Goal: Task Accomplishment & Management: Manage account settings

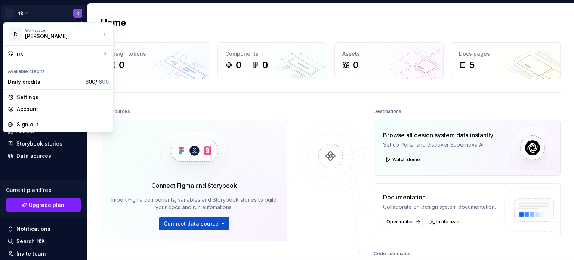
click at [72, 10] on html "R rik R Home Documentation Analytics Code automation Design system data Design …" at bounding box center [287, 130] width 574 height 260
click at [34, 110] on div "Account" at bounding box center [63, 108] width 92 height 7
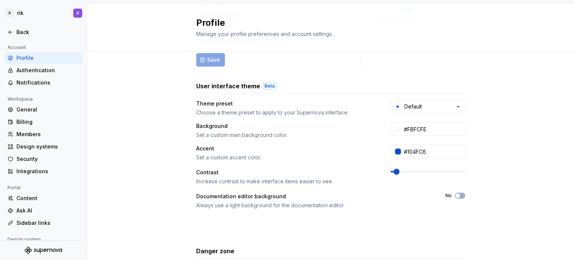
scroll to position [168, 0]
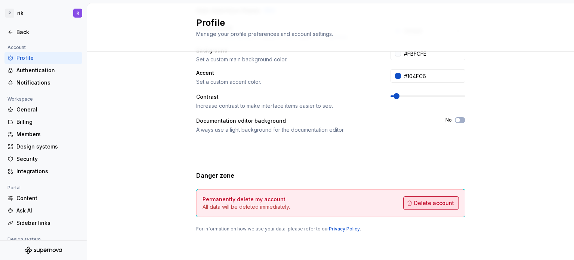
click at [423, 206] on span "Delete account" at bounding box center [434, 202] width 40 height 7
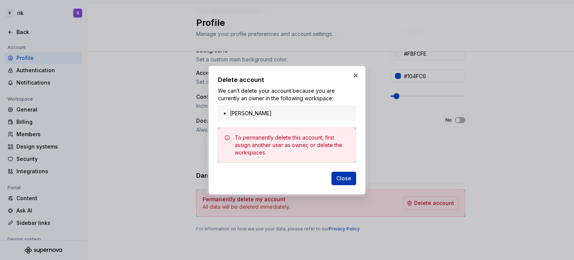
click at [337, 177] on button "Close" at bounding box center [343, 177] width 25 height 13
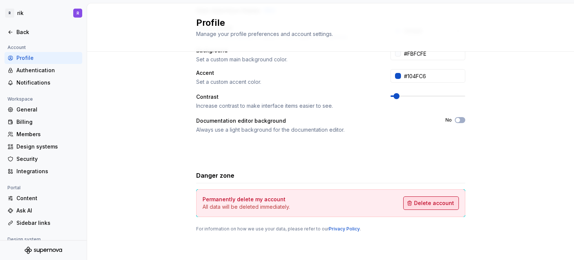
click at [428, 197] on button "Delete account" at bounding box center [431, 202] width 56 height 13
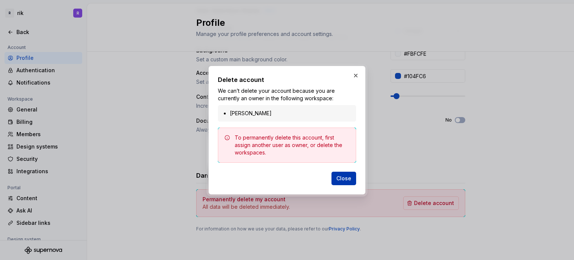
click at [348, 177] on span "Close" at bounding box center [343, 177] width 15 height 7
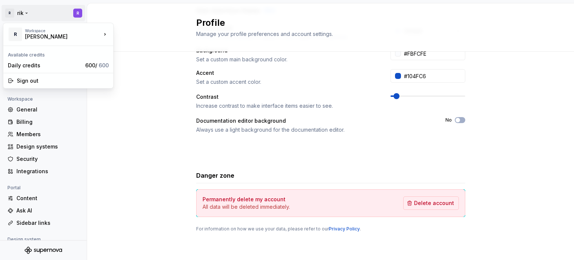
click at [15, 13] on html "R [PERSON_NAME] Back Account Profile Authentication Notifications Workspace Gen…" at bounding box center [287, 130] width 574 height 260
click at [93, 34] on div "Workspace [PERSON_NAME]" at bounding box center [63, 34] width 76 height 12
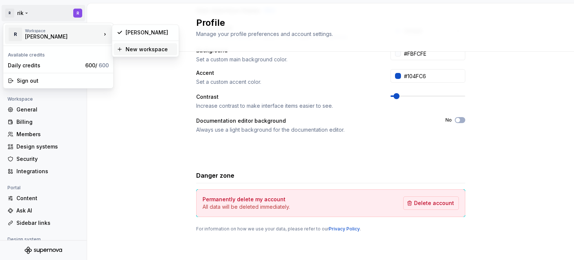
click at [118, 52] on icon at bounding box center [120, 49] width 6 height 6
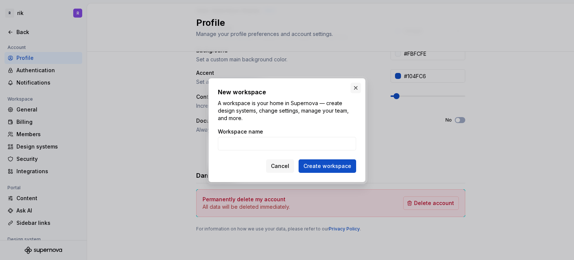
click at [354, 86] on button "button" at bounding box center [355, 88] width 10 height 10
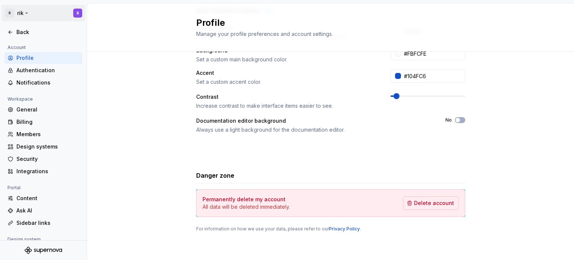
click at [6, 17] on html "R rik R Back Account Profile Authentication Notifications Workspace General Bil…" at bounding box center [287, 130] width 574 height 260
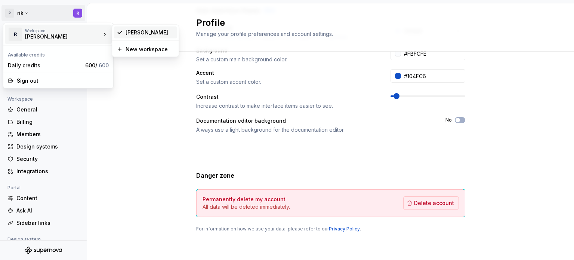
drag, startPoint x: 26, startPoint y: 35, endPoint x: 128, endPoint y: 33, distance: 102.0
click at [128, 33] on div "rikiel" at bounding box center [150, 32] width 49 height 7
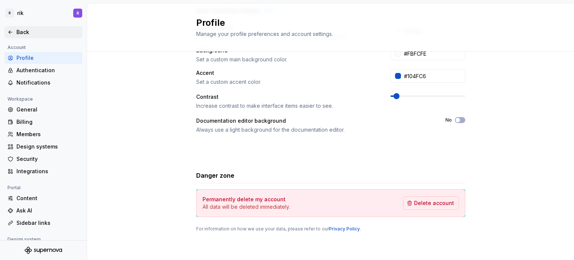
click at [12, 30] on icon at bounding box center [10, 32] width 6 height 6
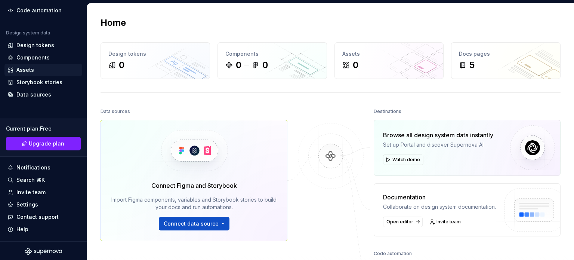
scroll to position [62, 0]
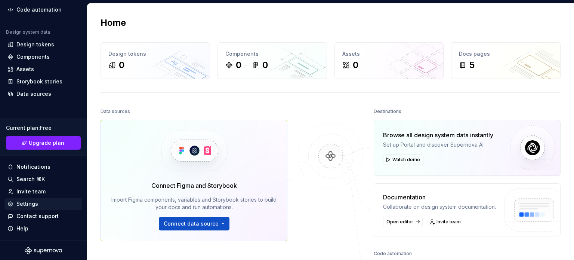
click at [28, 202] on div "Settings" at bounding box center [27, 203] width 22 height 7
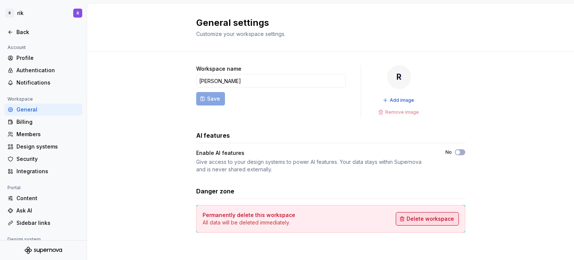
click at [407, 217] on span "Delete workspace" at bounding box center [430, 218] width 47 height 7
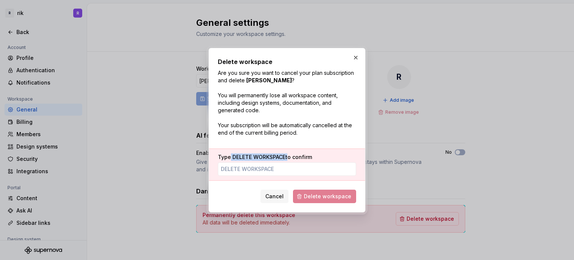
drag, startPoint x: 287, startPoint y: 154, endPoint x: 230, endPoint y: 154, distance: 56.8
click at [230, 154] on label "Type DELETE WORKSPACE to confirm" at bounding box center [265, 156] width 94 height 7
copy label "DELETE WORKSPACE"
click at [236, 169] on input "Type DELETE WORKSPACE to confirm" at bounding box center [287, 168] width 138 height 13
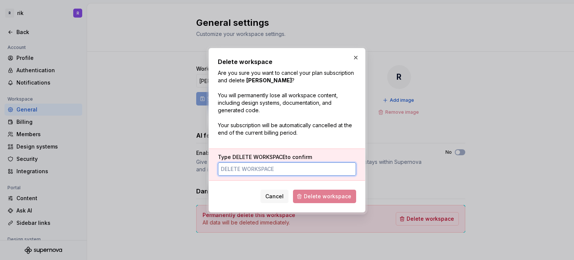
paste input "DELETE WORKSPACE"
click at [224, 167] on input "DELETE WORKSPACE" at bounding box center [287, 168] width 138 height 13
click at [294, 167] on input "DELETE WORKSPACE" at bounding box center [287, 168] width 138 height 13
type input "DELETE WORKSPACE"
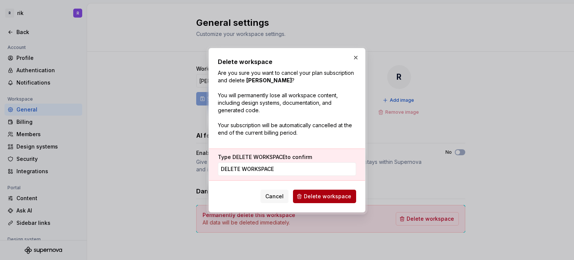
click at [303, 193] on button "Delete workspace" at bounding box center [324, 195] width 63 height 13
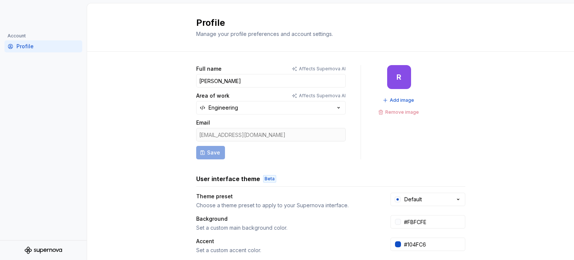
scroll to position [168, 0]
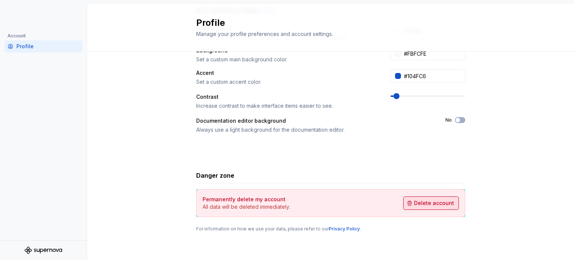
click at [421, 196] on button "Delete account" at bounding box center [431, 202] width 56 height 13
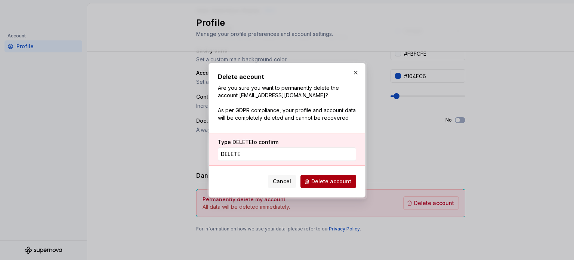
type input "DELETE"
click at [337, 180] on span "Delete account" at bounding box center [331, 180] width 40 height 7
